Goal: Task Accomplishment & Management: Manage account settings

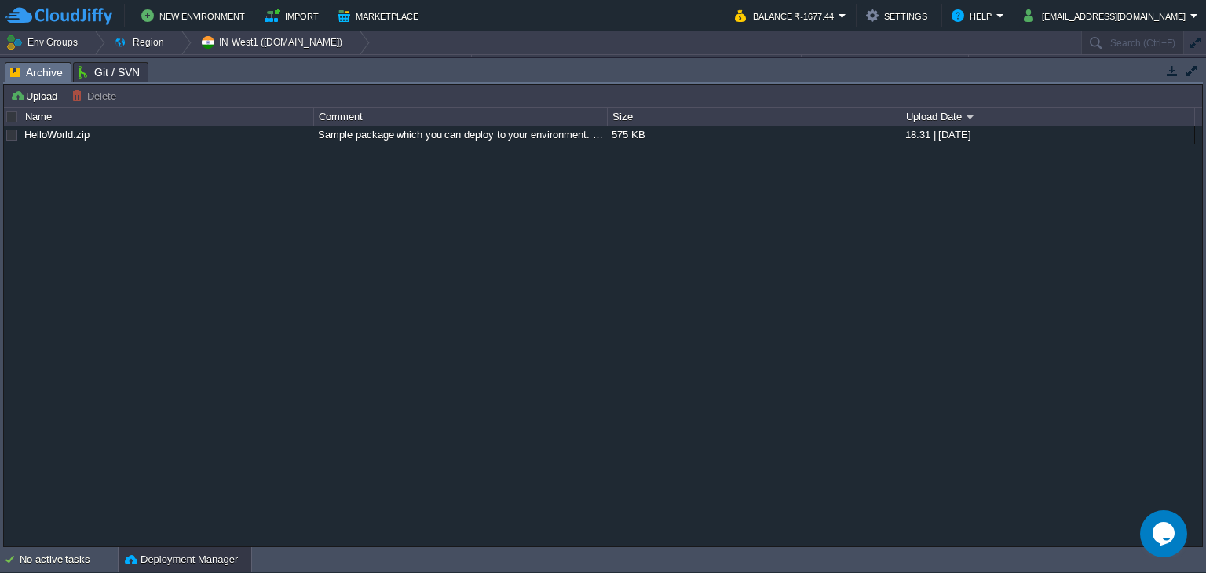
click at [1169, 68] on button "button" at bounding box center [1172, 71] width 14 height 14
